Goal: Navigation & Orientation: Find specific page/section

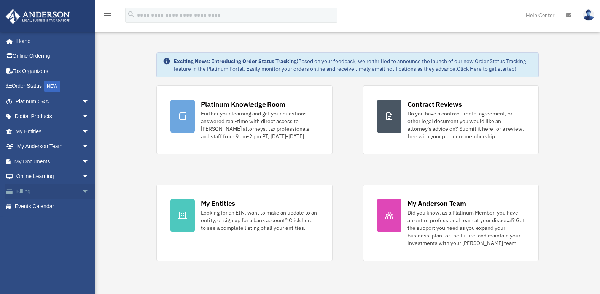
click at [82, 190] on span "arrow_drop_down" at bounding box center [89, 192] width 15 height 16
click at [48, 208] on link "$ Open Invoices" at bounding box center [56, 207] width 90 height 16
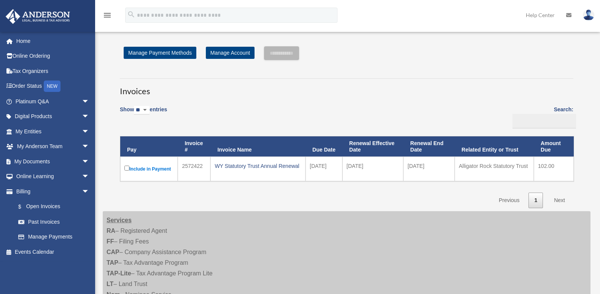
click at [557, 201] on link "Next" at bounding box center [559, 201] width 22 height 16
click at [560, 201] on link "Next" at bounding box center [559, 201] width 22 height 16
click at [48, 221] on link "Past Invoices" at bounding box center [56, 221] width 90 height 15
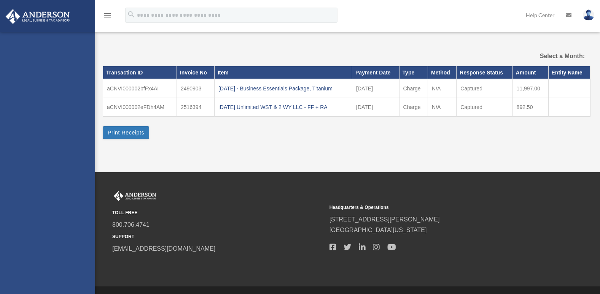
select select
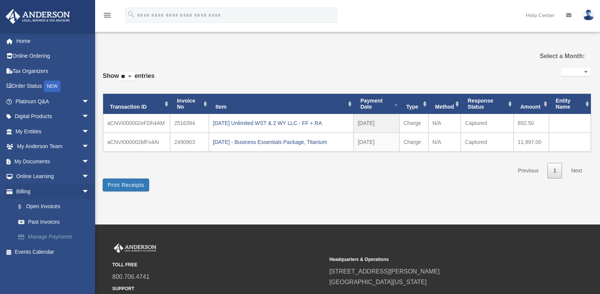
click at [57, 236] on link "Manage Payments" at bounding box center [56, 237] width 90 height 15
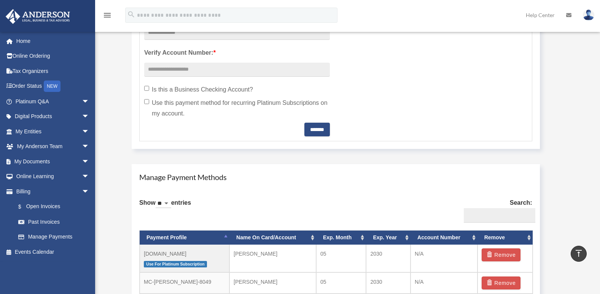
scroll to position [316, 0]
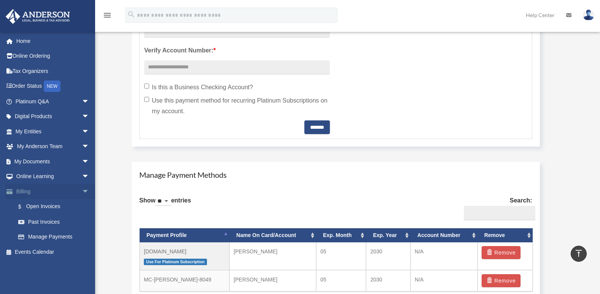
click at [82, 190] on span "arrow_drop_down" at bounding box center [89, 192] width 15 height 16
click at [52, 206] on link "Events Calendar" at bounding box center [52, 206] width 95 height 15
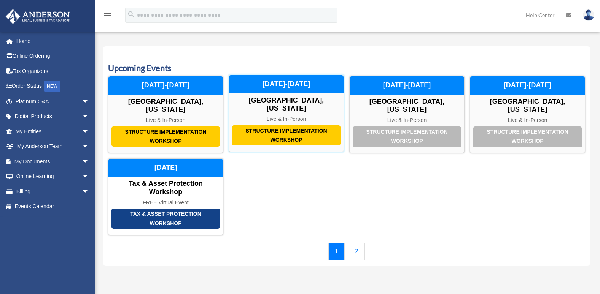
click at [288, 126] on div "Structure Implementation Workshop" at bounding box center [286, 136] width 108 height 20
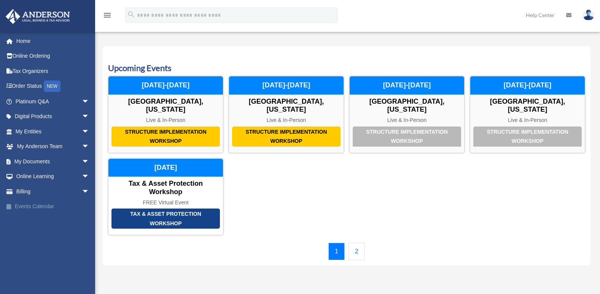
click at [77, 207] on link "Events Calendar" at bounding box center [52, 206] width 95 height 15
click at [82, 132] on span "arrow_drop_down" at bounding box center [89, 132] width 15 height 16
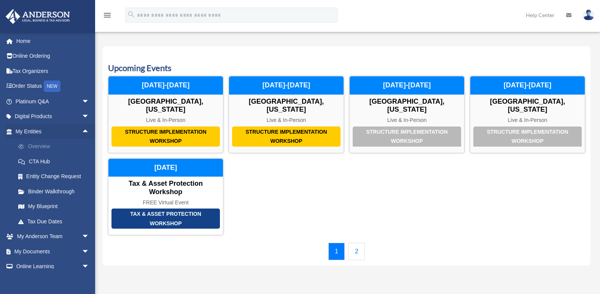
click at [49, 146] on link "Overview" at bounding box center [56, 146] width 90 height 15
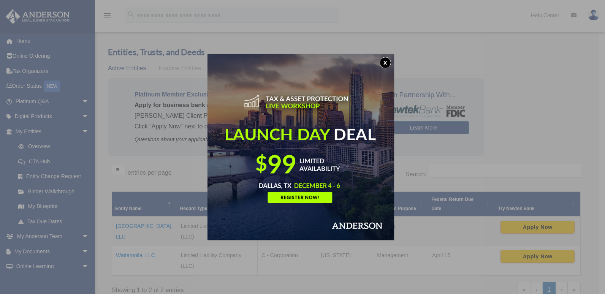
click at [386, 63] on button "x" at bounding box center [385, 62] width 11 height 11
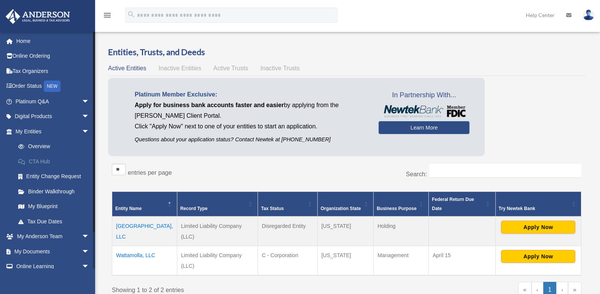
click at [46, 160] on link "CTA Hub" at bounding box center [56, 161] width 90 height 15
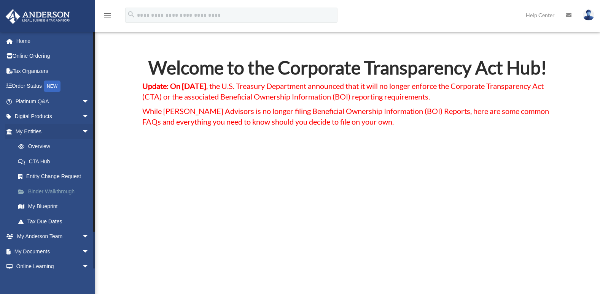
click at [49, 191] on link "Binder Walkthrough" at bounding box center [56, 191] width 90 height 15
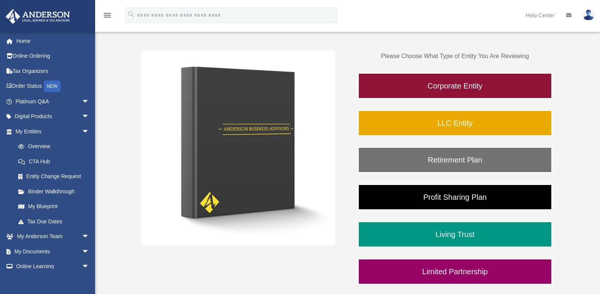
scroll to position [106, 0]
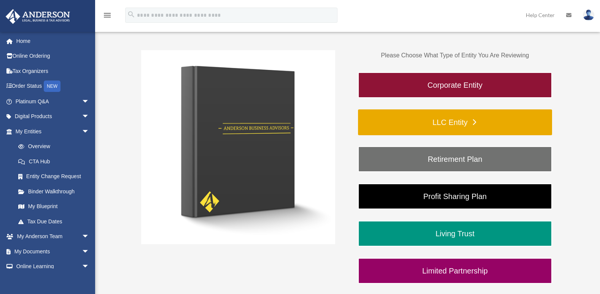
click at [458, 121] on link "LLC Entity" at bounding box center [455, 123] width 194 height 26
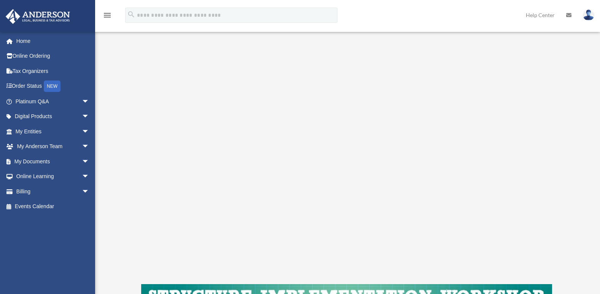
scroll to position [84, 0]
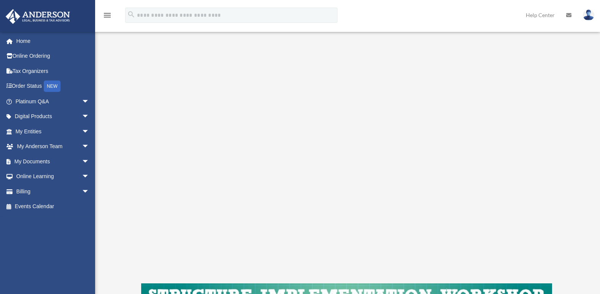
click at [154, 279] on div "LLC Entity To pause video at anytime, simply click on the video" at bounding box center [346, 170] width 411 height 358
click at [82, 146] on span "arrow_drop_down" at bounding box center [89, 147] width 15 height 16
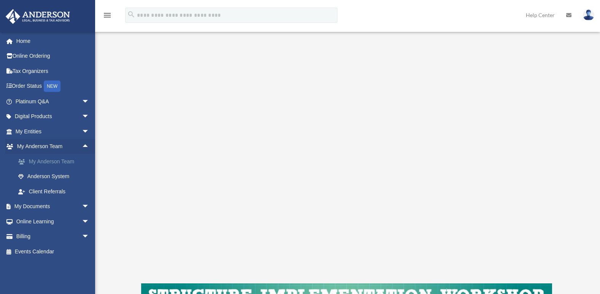
click at [49, 160] on link "My Anderson Team" at bounding box center [56, 161] width 90 height 15
